Goal: Communication & Community: Answer question/provide support

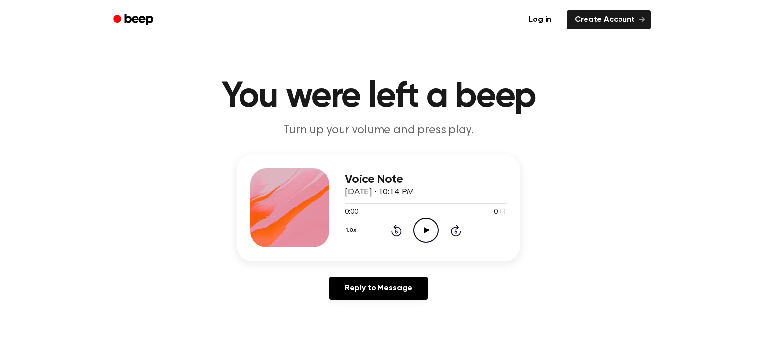
click at [422, 232] on icon "Play Audio" at bounding box center [426, 229] width 25 height 25
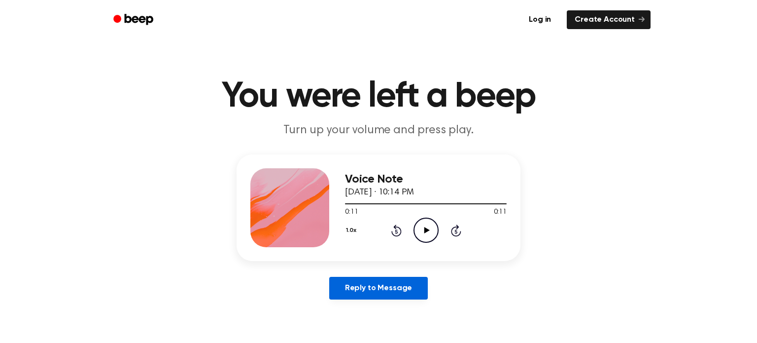
click at [399, 281] on link "Reply to Message" at bounding box center [378, 288] width 99 height 23
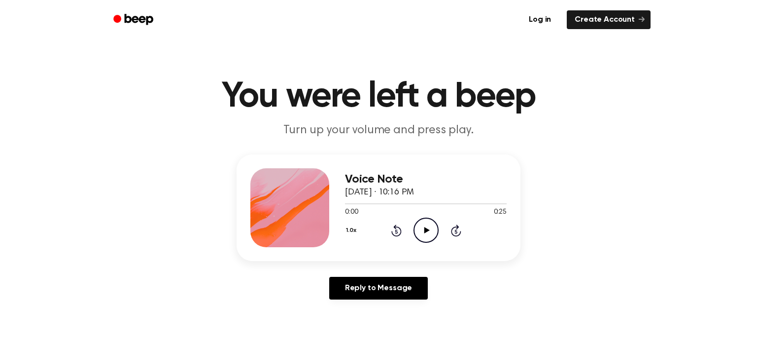
click at [420, 233] on icon "Play Audio" at bounding box center [426, 229] width 25 height 25
click at [423, 228] on icon "Play Audio" at bounding box center [426, 229] width 25 height 25
click at [425, 222] on icon "Play Audio" at bounding box center [426, 229] width 25 height 25
click at [430, 229] on icon "Play Audio" at bounding box center [426, 229] width 25 height 25
click at [427, 233] on icon "Play Audio" at bounding box center [426, 229] width 25 height 25
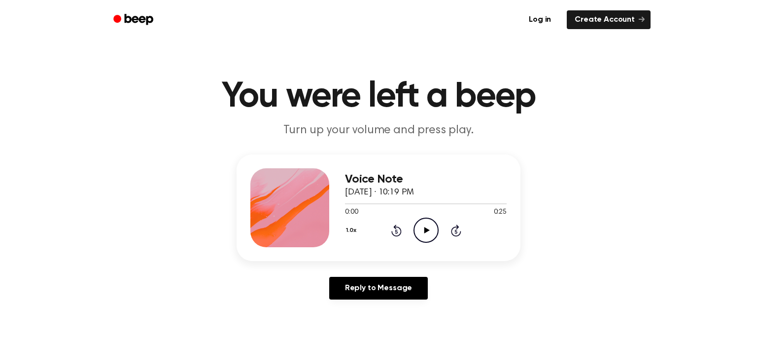
click at [420, 237] on icon "Play Audio" at bounding box center [426, 229] width 25 height 25
